Goal: Task Accomplishment & Management: Manage account settings

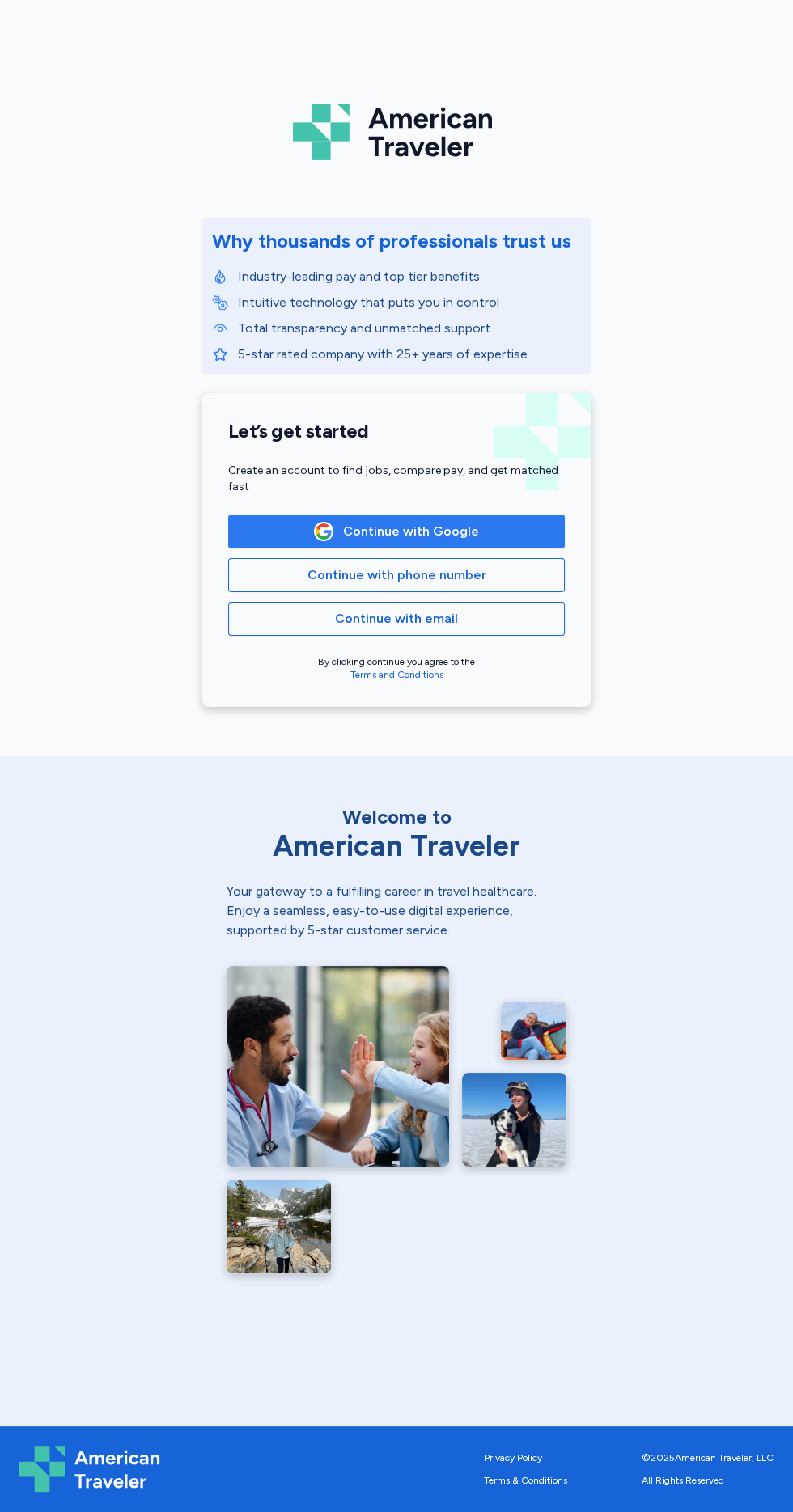
click at [499, 529] on span "Continue with Google" at bounding box center [396, 531] width 309 height 20
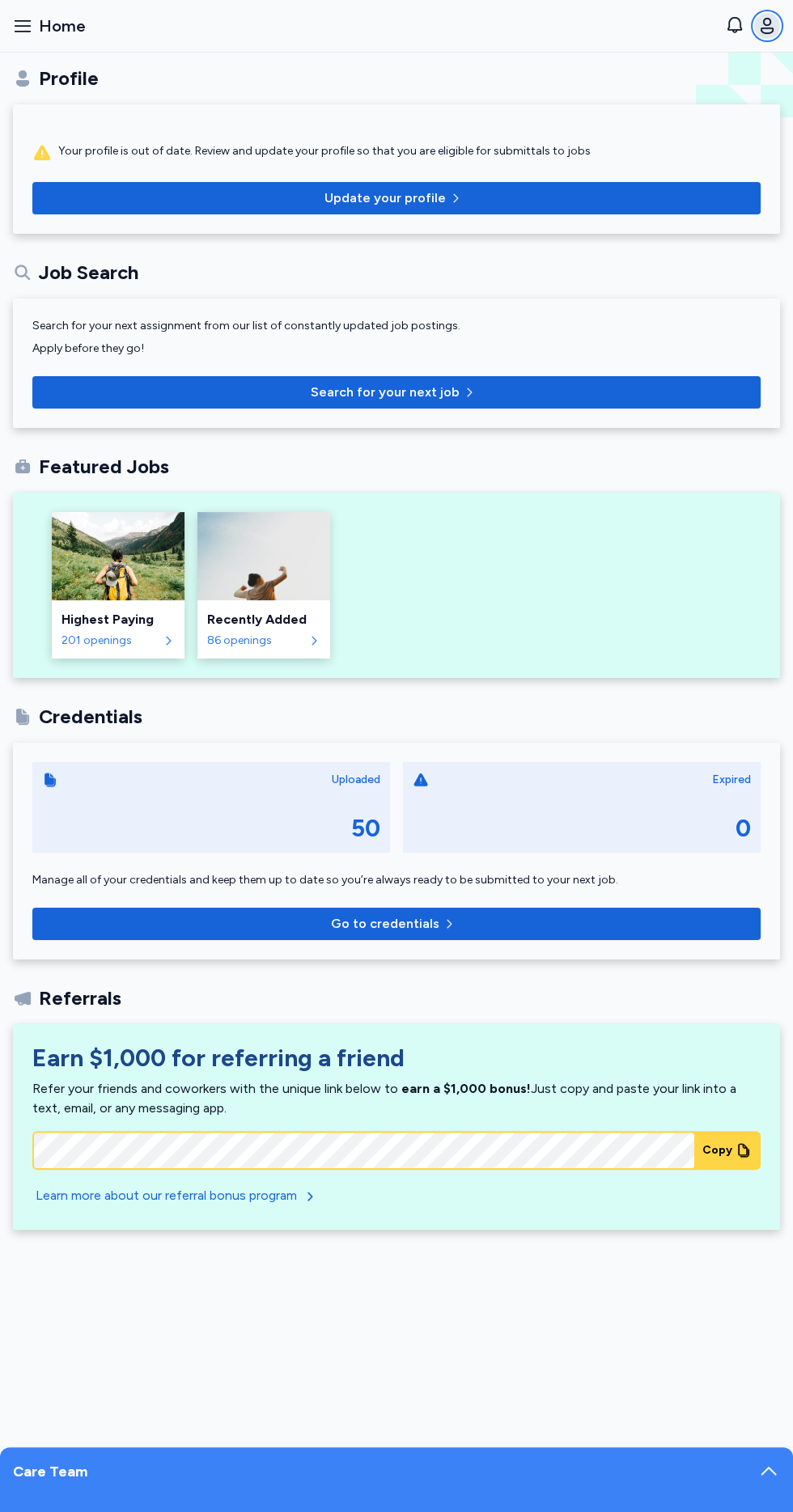
click at [770, 25] on icon "button" at bounding box center [767, 26] width 20 height 20
click at [43, 22] on span "Home" at bounding box center [63, 25] width 47 height 23
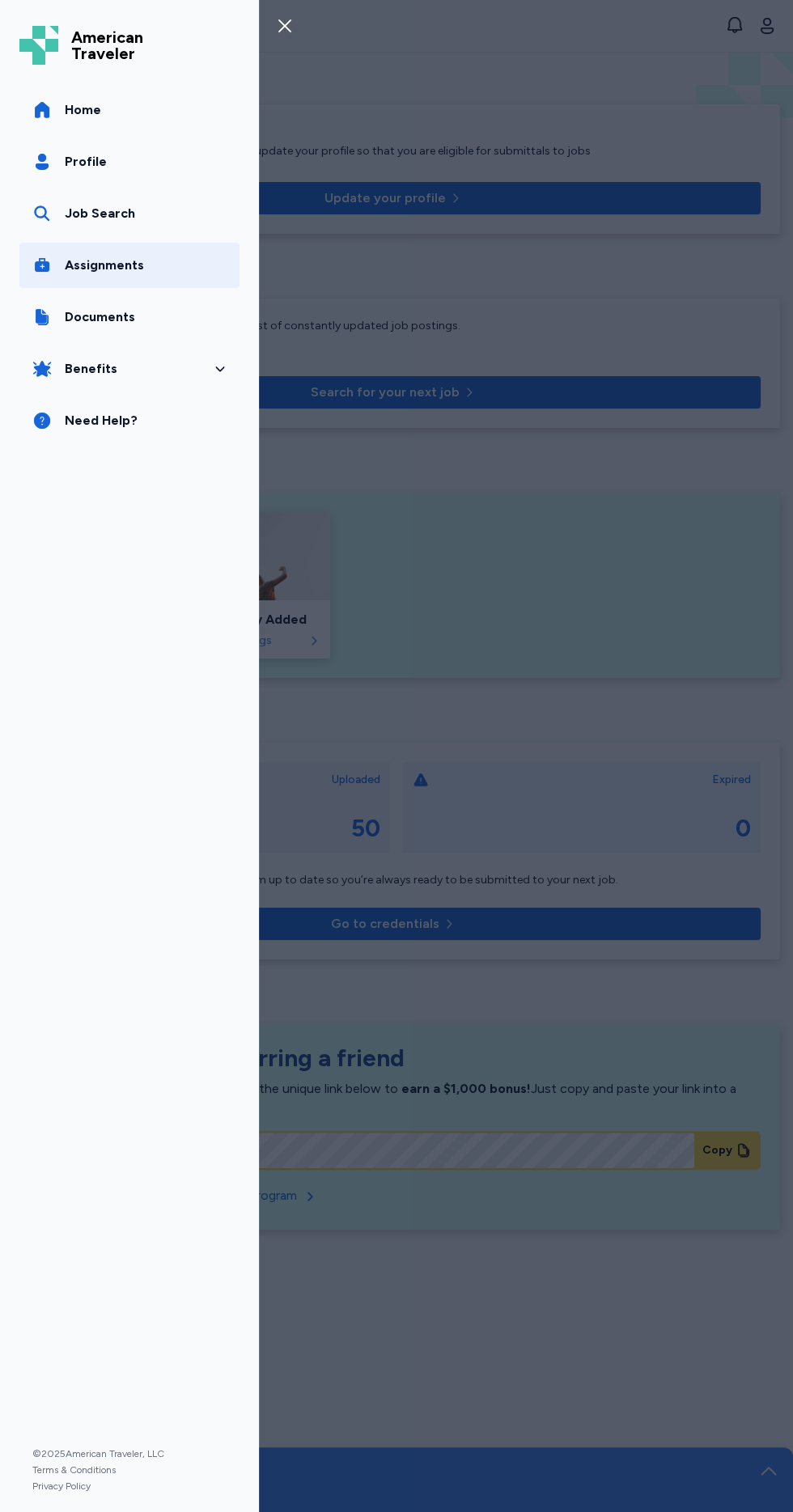
click at [103, 266] on span "Assignments" at bounding box center [104, 266] width 79 height 20
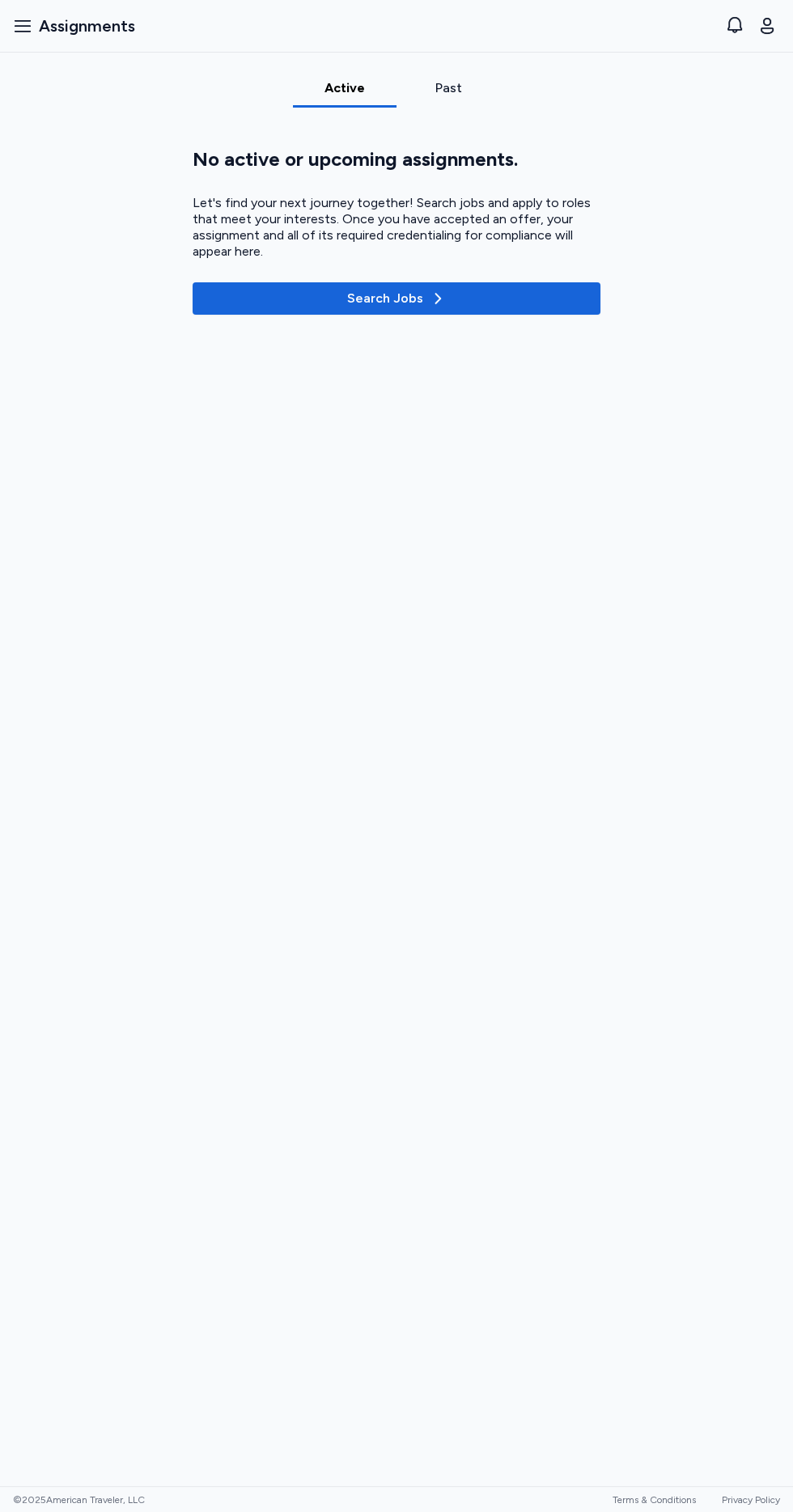
click at [447, 87] on div "Past" at bounding box center [448, 88] width 90 height 20
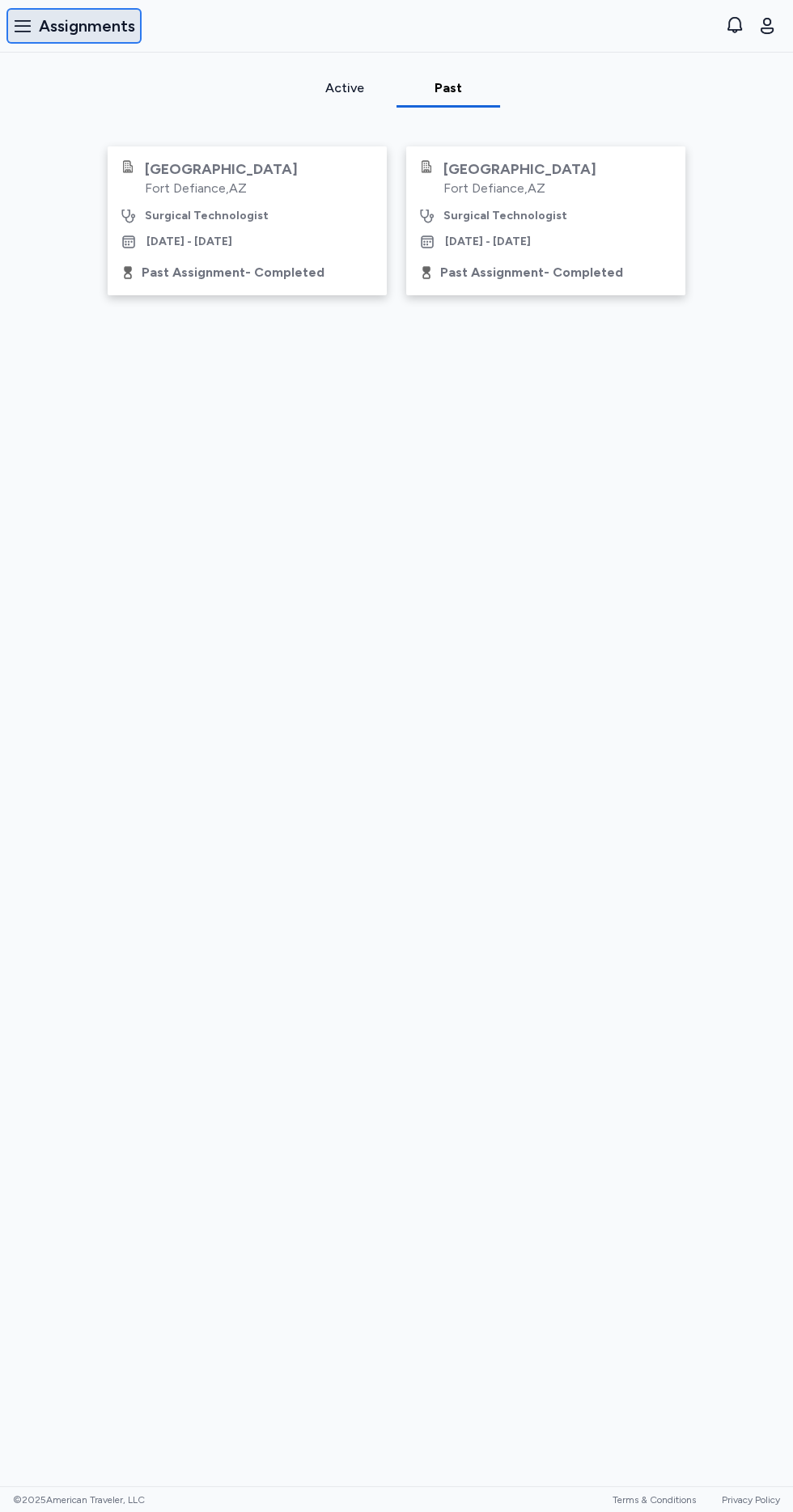
click at [23, 25] on icon "button" at bounding box center [23, 26] width 17 height 12
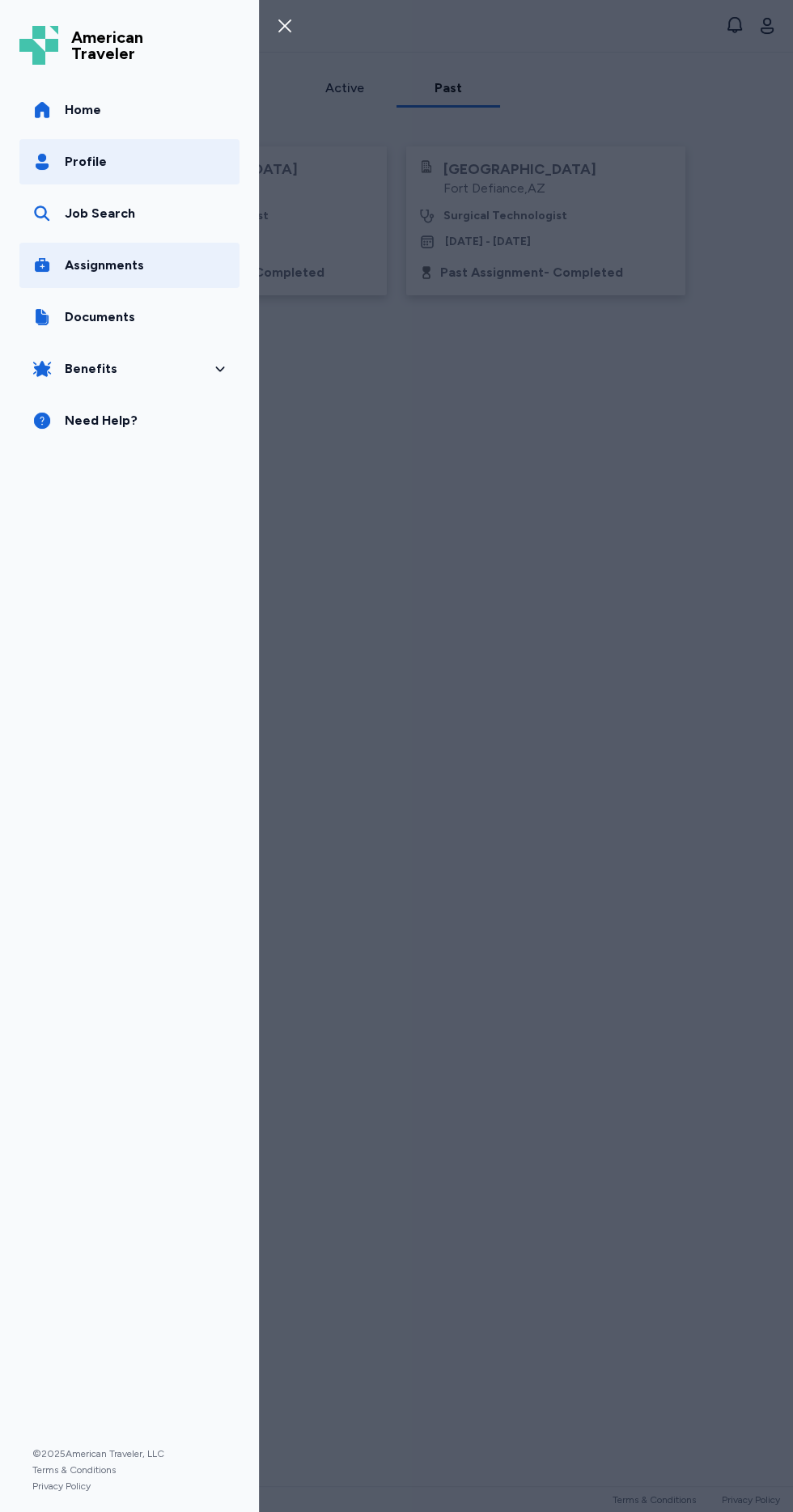
click at [80, 167] on span "Profile" at bounding box center [85, 162] width 42 height 20
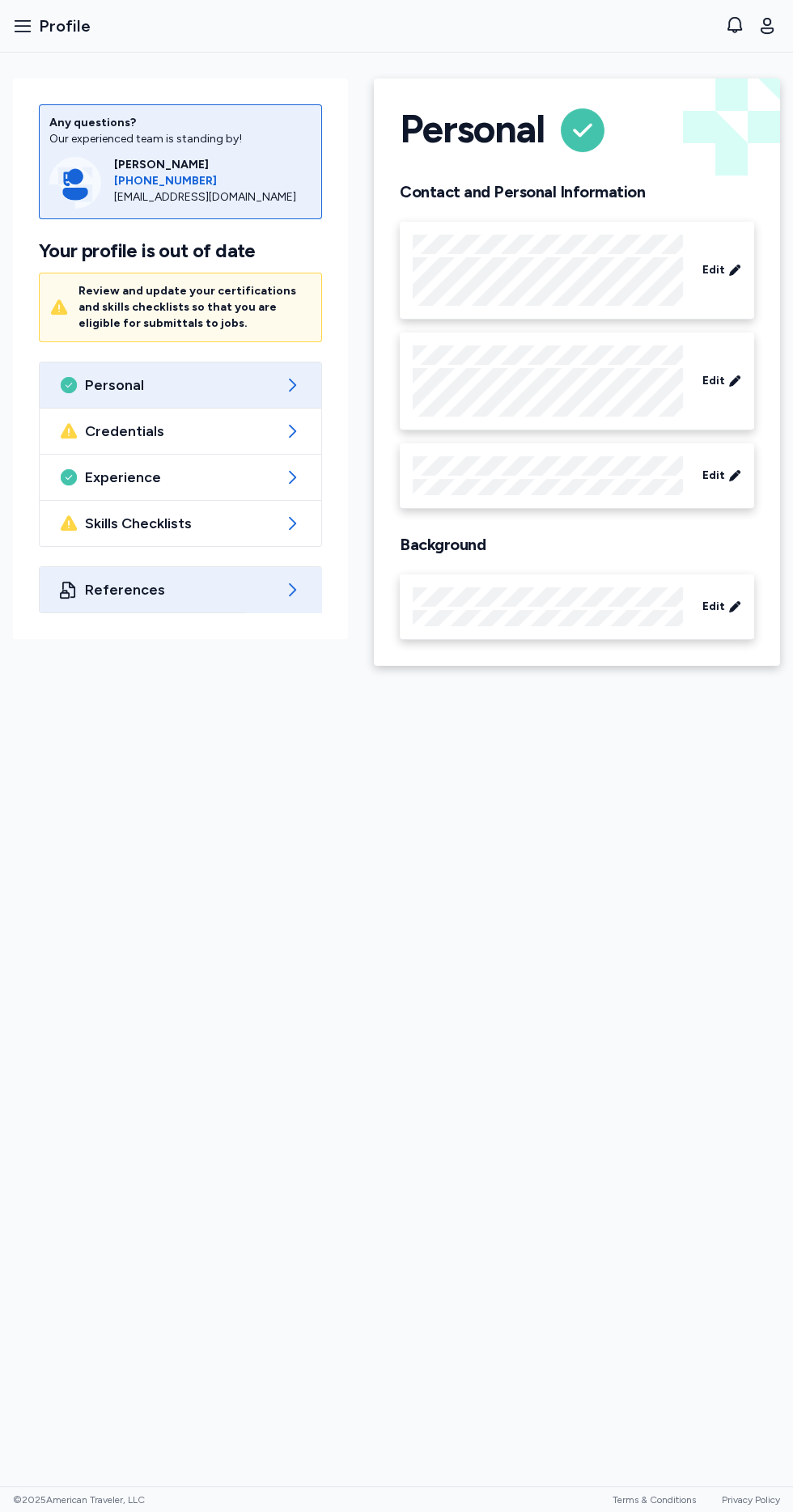
click at [213, 584] on span "References" at bounding box center [180, 590] width 191 height 20
